Goal: Task Accomplishment & Management: Manage account settings

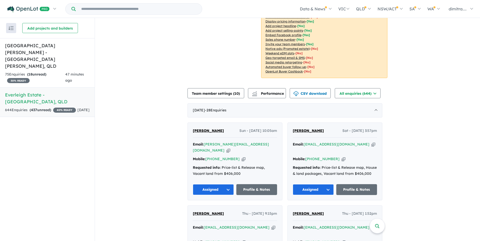
scroll to position [51, 0]
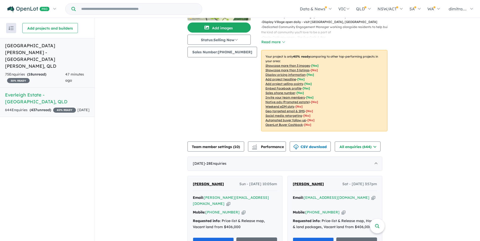
click at [60, 57] on link "[GEOGRAPHIC_DATA][PERSON_NAME] - [GEOGRAPHIC_DATA][PERSON_NAME] , [GEOGRAPHIC_D…" at bounding box center [47, 63] width 95 height 50
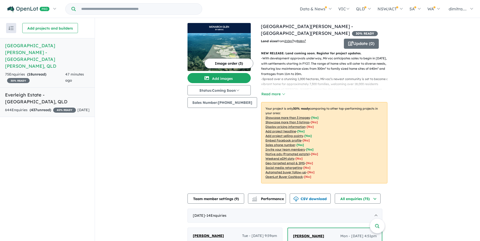
click at [50, 108] on strong "( 437 unread)" at bounding box center [40, 110] width 21 height 5
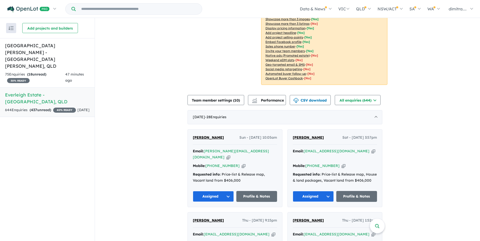
scroll to position [27, 0]
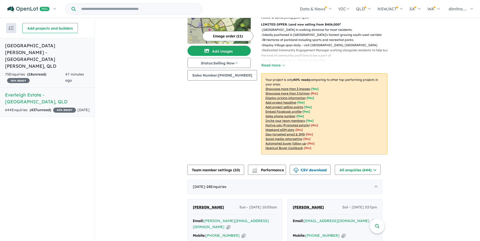
click at [51, 72] on div "75 Enquir ies ( 18 unread) 30 % READY" at bounding box center [35, 78] width 60 height 12
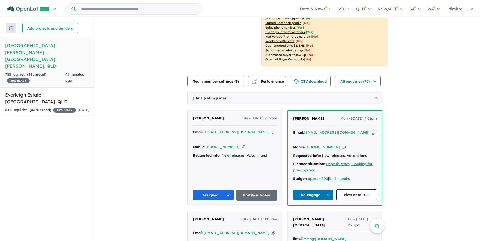
scroll to position [73, 0]
